Goal: Task Accomplishment & Management: Complete application form

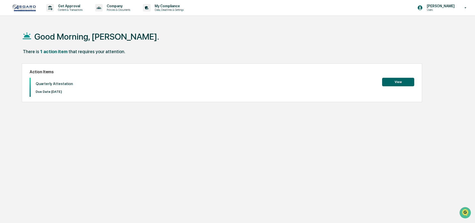
click at [401, 80] on button "View" at bounding box center [398, 82] width 32 height 9
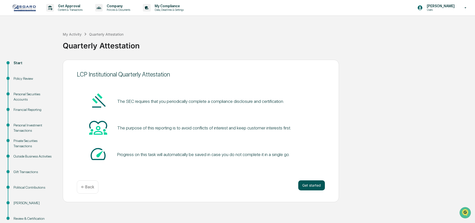
click at [311, 185] on button "Get started" at bounding box center [311, 186] width 27 height 10
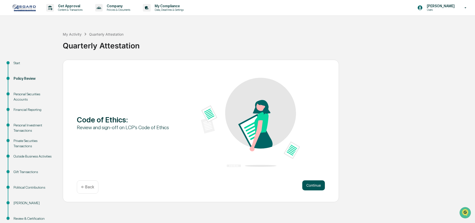
click at [311, 185] on button "Continue" at bounding box center [313, 186] width 23 height 10
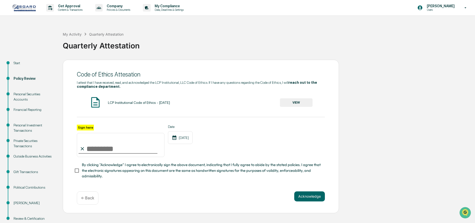
click at [87, 149] on input "Sign here" at bounding box center [121, 145] width 88 height 24
type input "**********"
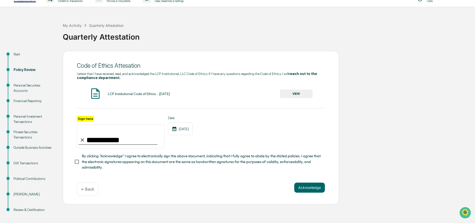
scroll to position [13, 0]
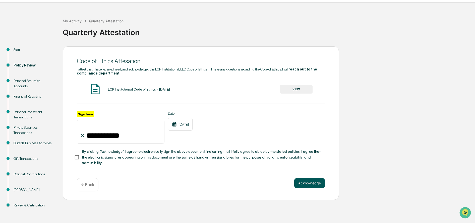
click at [305, 186] on button "Acknowledge" at bounding box center [309, 183] width 31 height 10
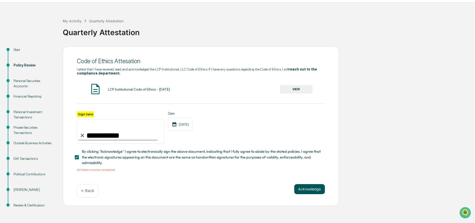
click at [305, 192] on button "Acknowledge" at bounding box center [309, 189] width 31 height 10
click at [292, 90] on button "VIEW" at bounding box center [296, 89] width 33 height 9
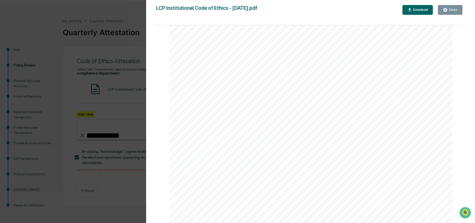
scroll to position [4403, 0]
click at [447, 9] on icon "button" at bounding box center [446, 10] width 4 height 4
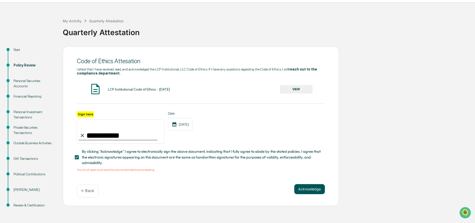
click at [304, 191] on button "Acknowledge" at bounding box center [309, 189] width 31 height 10
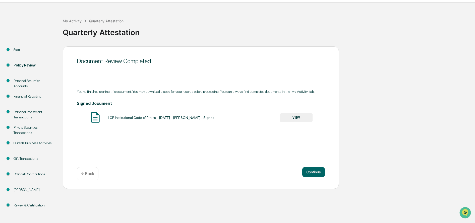
click at [299, 117] on button "VIEW" at bounding box center [296, 118] width 33 height 9
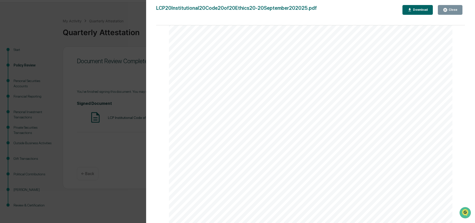
scroll to position [4761, 0]
drag, startPoint x: 464, startPoint y: 53, endPoint x: 9, endPoint y: 3, distance: 458.2
click at [447, 10] on icon "button" at bounding box center [445, 10] width 5 height 5
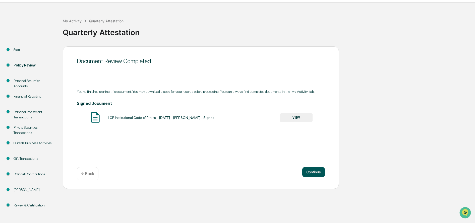
click at [312, 172] on button "Continue" at bounding box center [313, 172] width 23 height 10
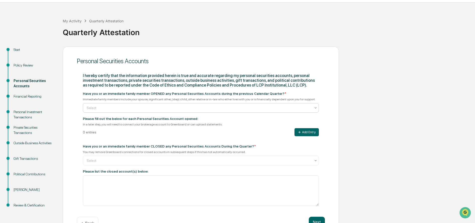
click at [316, 109] on icon at bounding box center [316, 108] width 4 height 4
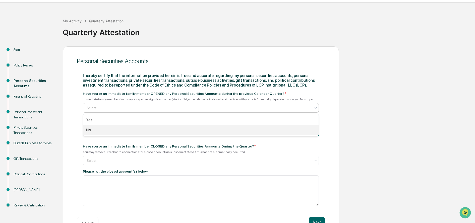
click at [98, 129] on div "No" at bounding box center [201, 130] width 236 height 10
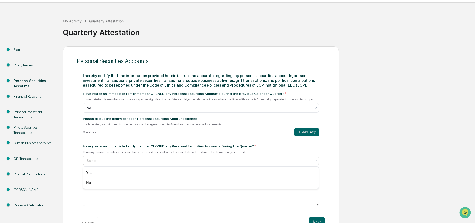
click at [317, 163] on div at bounding box center [316, 160] width 4 height 9
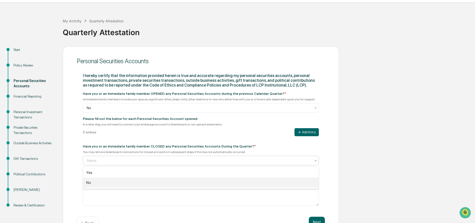
click at [97, 182] on div "No" at bounding box center [201, 183] width 236 height 10
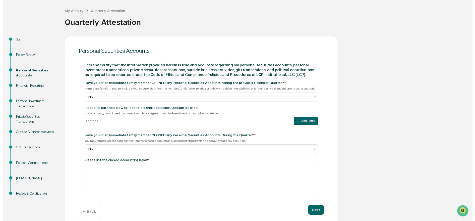
scroll to position [29, 0]
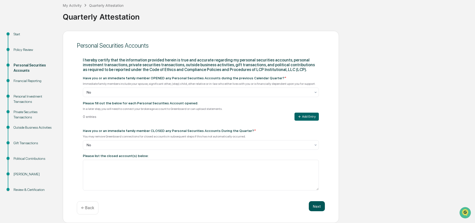
click at [317, 207] on button "Next" at bounding box center [317, 206] width 16 height 10
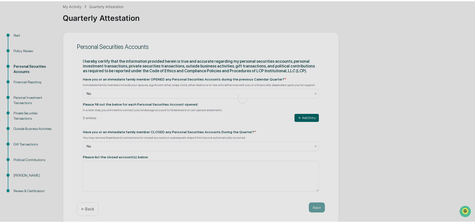
scroll to position [13, 0]
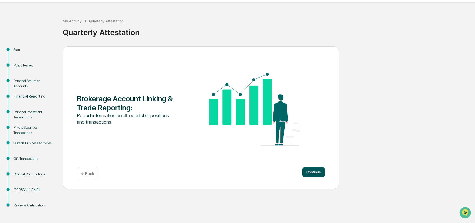
click at [312, 172] on button "Continue" at bounding box center [313, 172] width 23 height 10
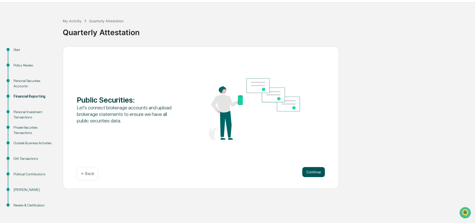
click at [309, 173] on button "Continue" at bounding box center [313, 172] width 23 height 10
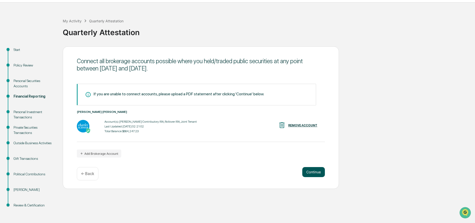
click at [309, 173] on button "Continue" at bounding box center [313, 172] width 23 height 10
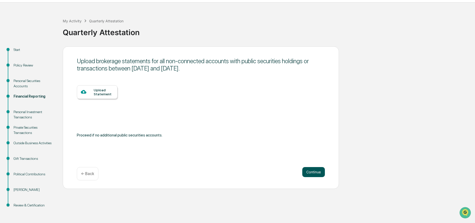
click at [309, 173] on button "Continue" at bounding box center [313, 172] width 23 height 10
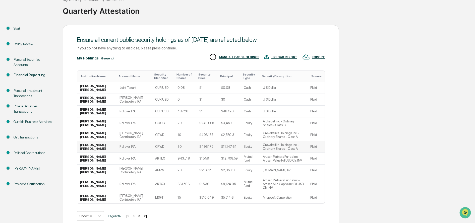
scroll to position [55, 0]
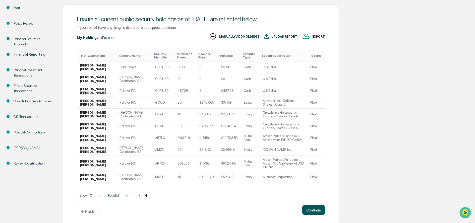
click at [314, 206] on button "Continue" at bounding box center [313, 210] width 23 height 10
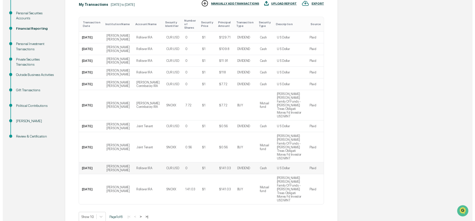
scroll to position [82, 0]
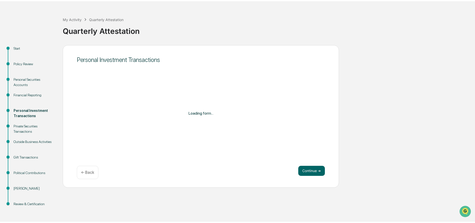
scroll to position [13, 0]
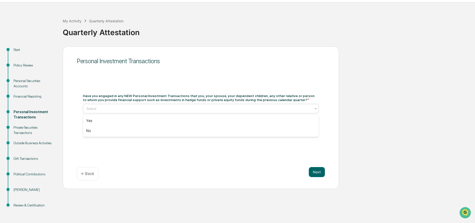
click at [316, 110] on icon at bounding box center [316, 109] width 4 height 4
click at [87, 132] on div "No" at bounding box center [201, 131] width 236 height 10
click at [317, 172] on button "Next" at bounding box center [317, 172] width 16 height 10
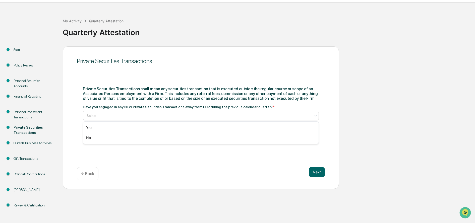
click at [315, 115] on icon at bounding box center [316, 116] width 4 height 4
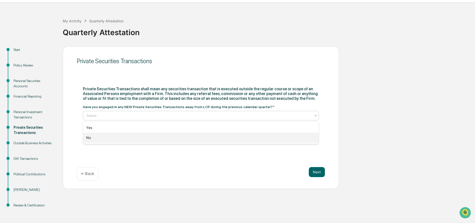
click at [92, 138] on div "No" at bounding box center [201, 138] width 236 height 10
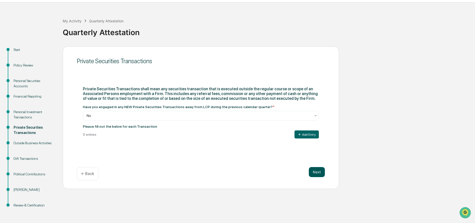
click at [316, 174] on button "Next" at bounding box center [317, 172] width 16 height 10
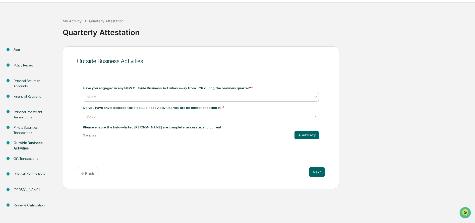
click at [317, 99] on icon at bounding box center [316, 97] width 4 height 4
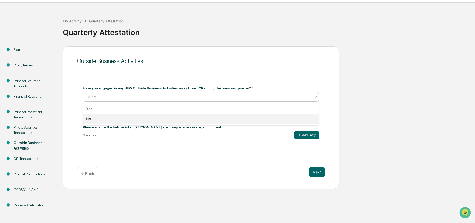
click at [98, 119] on div "No" at bounding box center [201, 119] width 236 height 10
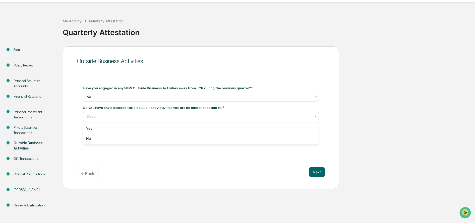
click at [315, 119] on div at bounding box center [316, 116] width 4 height 9
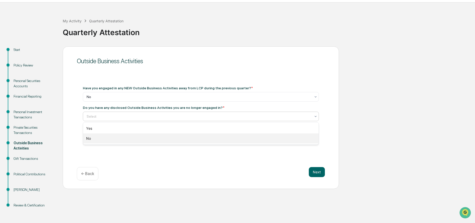
click at [116, 137] on div "No" at bounding box center [201, 139] width 236 height 10
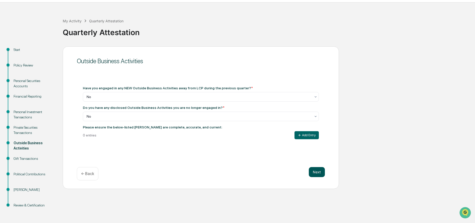
click at [321, 171] on button "Next" at bounding box center [317, 172] width 16 height 10
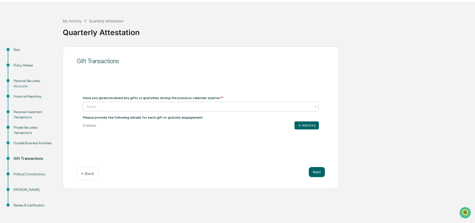
click at [317, 107] on icon at bounding box center [316, 106] width 2 height 1
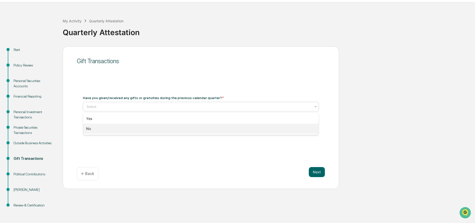
click at [104, 127] on div "No" at bounding box center [201, 129] width 236 height 10
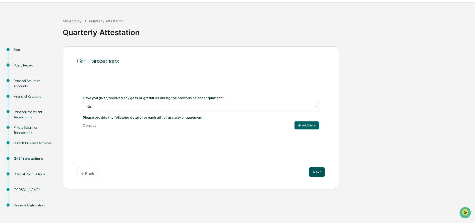
click at [312, 173] on button "Next" at bounding box center [317, 172] width 16 height 10
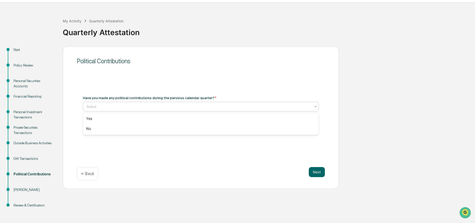
click at [315, 107] on icon at bounding box center [316, 107] width 4 height 4
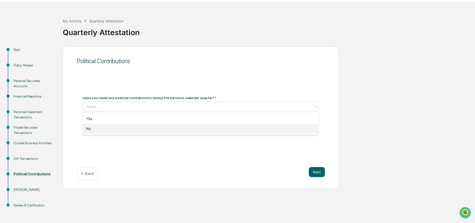
click at [97, 128] on div "No" at bounding box center [201, 129] width 236 height 10
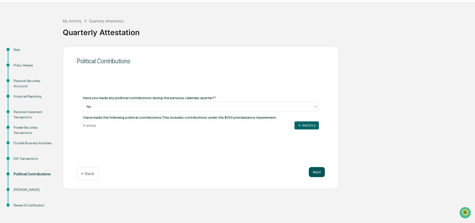
click at [312, 175] on button "Next" at bounding box center [317, 172] width 16 height 10
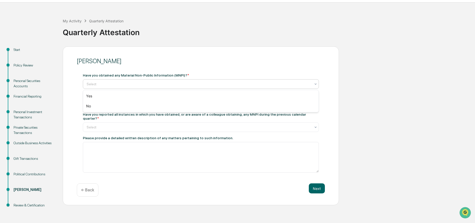
click at [317, 83] on icon at bounding box center [316, 84] width 4 height 4
click at [91, 104] on div "No" at bounding box center [201, 106] width 236 height 10
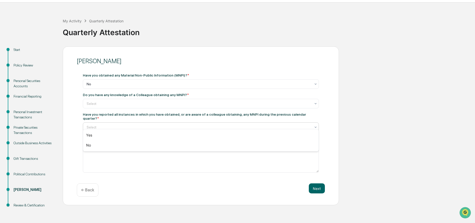
click at [315, 125] on icon at bounding box center [316, 127] width 4 height 4
click at [92, 143] on div "No" at bounding box center [201, 145] width 236 height 10
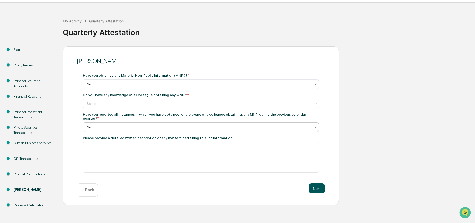
click at [311, 184] on button "Next" at bounding box center [317, 189] width 16 height 10
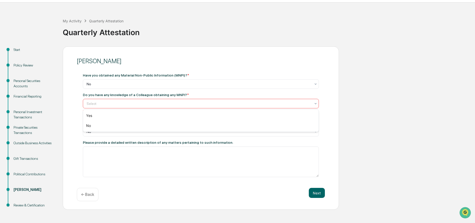
click at [316, 102] on icon at bounding box center [316, 104] width 4 height 4
click at [93, 125] on div "No" at bounding box center [201, 126] width 236 height 10
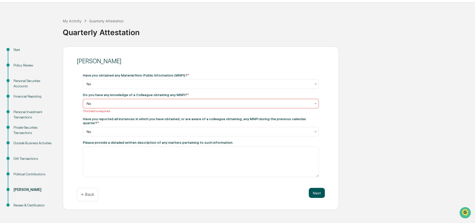
click at [315, 188] on button "Next" at bounding box center [317, 193] width 16 height 10
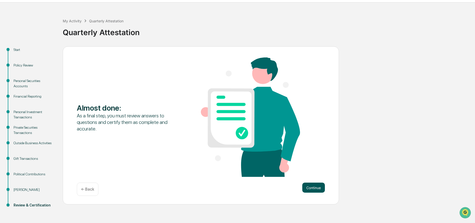
click at [316, 186] on button "Continue" at bounding box center [313, 188] width 23 height 10
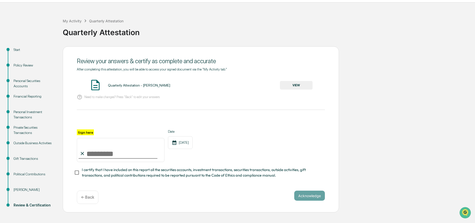
click at [248, 195] on div "Acknowledge ← Back" at bounding box center [201, 197] width 248 height 13
click at [299, 86] on button "VIEW" at bounding box center [296, 85] width 33 height 9
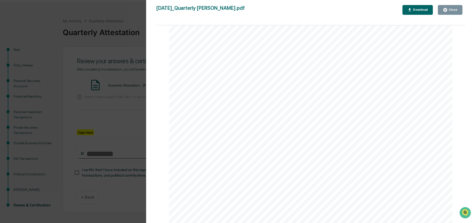
scroll to position [2722, 0]
click at [455, 8] on div "Close" at bounding box center [450, 10] width 15 height 5
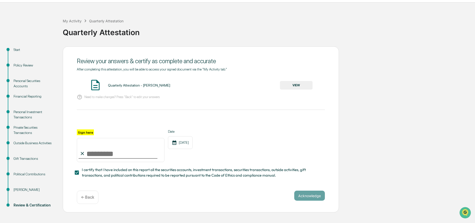
click at [229, 198] on div "Acknowledge ← Back" at bounding box center [201, 197] width 248 height 13
click at [233, 140] on div "Sign here Date [DATE]" at bounding box center [201, 146] width 248 height 33
click at [87, 156] on input "Sign here" at bounding box center [121, 150] width 88 height 24
type input "**********"
click at [309, 197] on button "Acknowledge" at bounding box center [309, 196] width 31 height 10
